Goal: Transaction & Acquisition: Purchase product/service

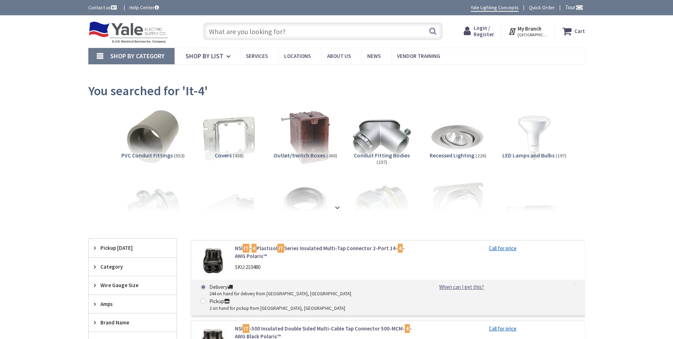
type input "[GEOGRAPHIC_DATA], [GEOGRAPHIC_DATA], [GEOGRAPHIC_DATA]"
click at [220, 31] on input "text" at bounding box center [323, 31] width 240 height 18
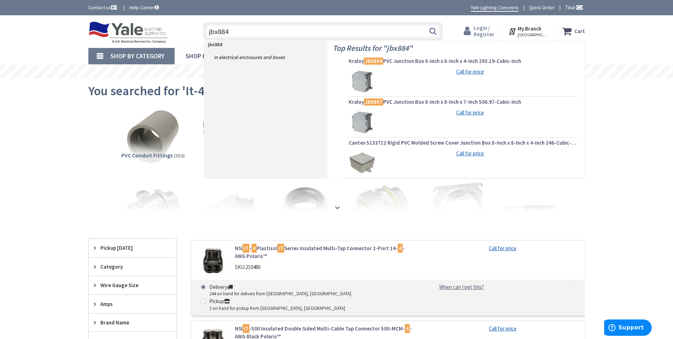
type input "jbx884"
click at [485, 31] on span "Login / Register" at bounding box center [484, 30] width 21 height 13
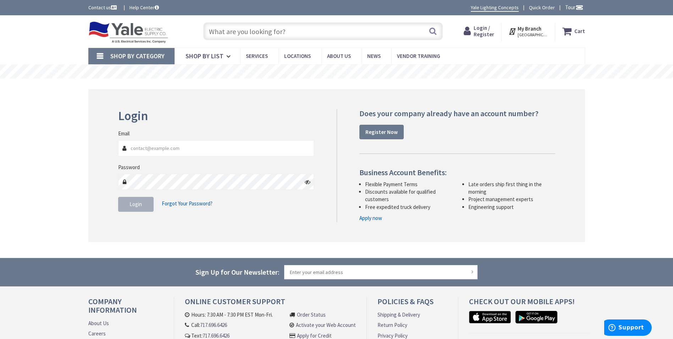
type input "johnmerlene@emypeople.net"
click at [140, 203] on span "Login" at bounding box center [136, 203] width 12 height 7
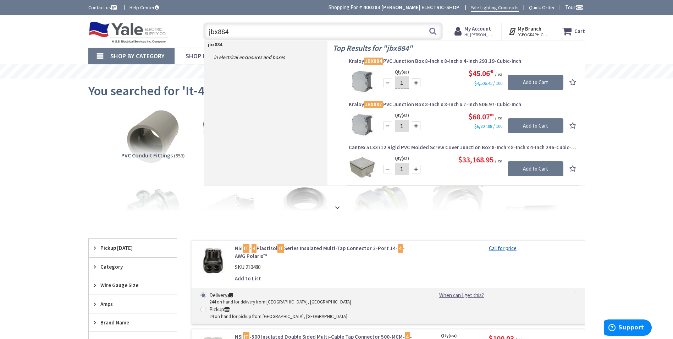
type input "jbx884"
click at [416, 83] on div at bounding box center [416, 82] width 9 height 9
type input "2"
click at [530, 79] on input "Add to Cart" at bounding box center [536, 82] width 56 height 15
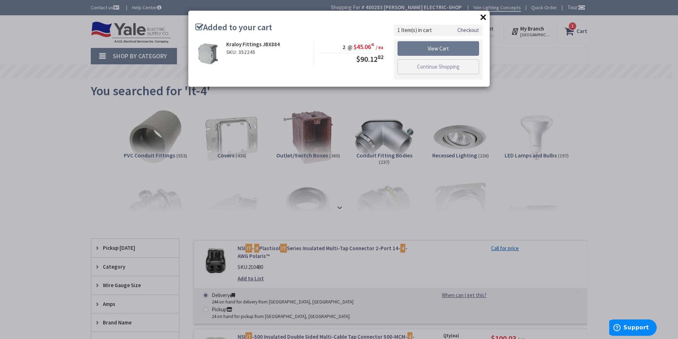
click at [467, 31] on link "Checkout" at bounding box center [469, 29] width 22 height 7
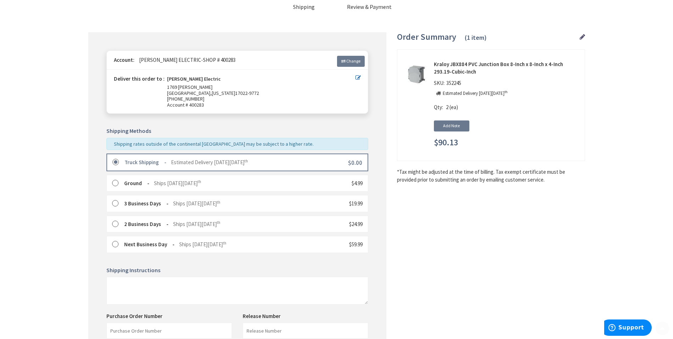
scroll to position [166, 0]
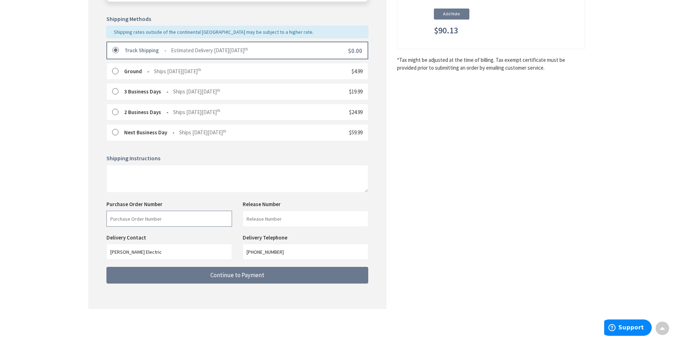
click at [196, 223] on input "text" at bounding box center [169, 218] width 126 height 16
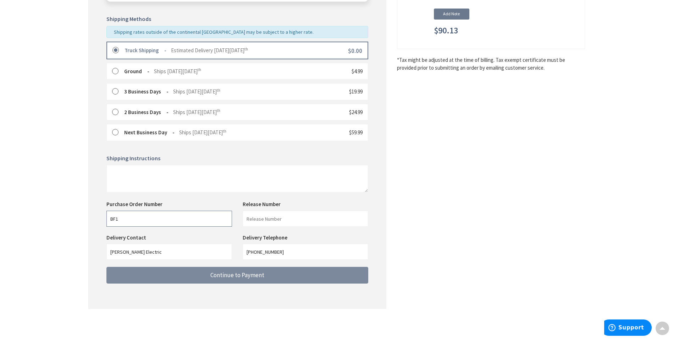
type input "BF1"
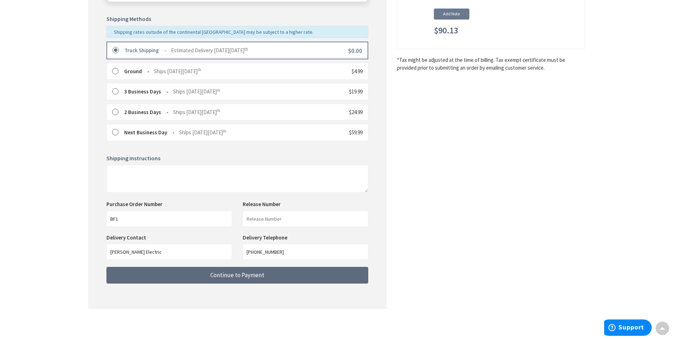
click at [217, 276] on span "Continue to Payment" at bounding box center [237, 275] width 54 height 8
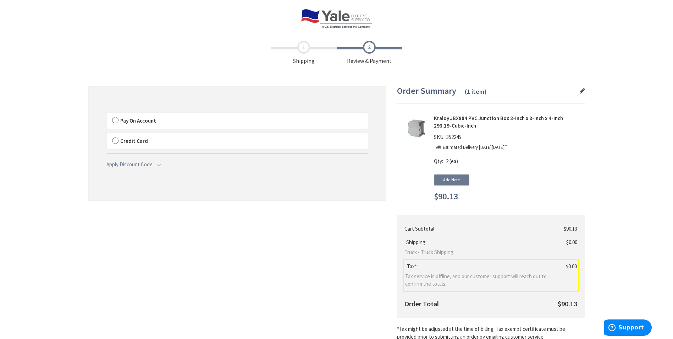
click at [115, 119] on label "Pay On Account" at bounding box center [237, 120] width 261 height 16
click at [107, 114] on input "Pay On Account" at bounding box center [107, 114] width 0 height 0
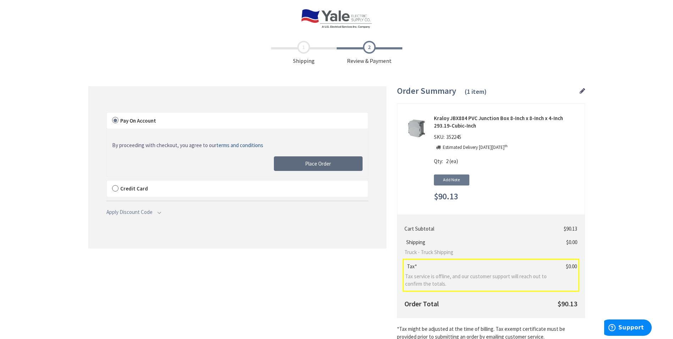
click at [280, 161] on button "Place Order" at bounding box center [318, 163] width 89 height 15
